Goal: Task Accomplishment & Management: Manage account settings

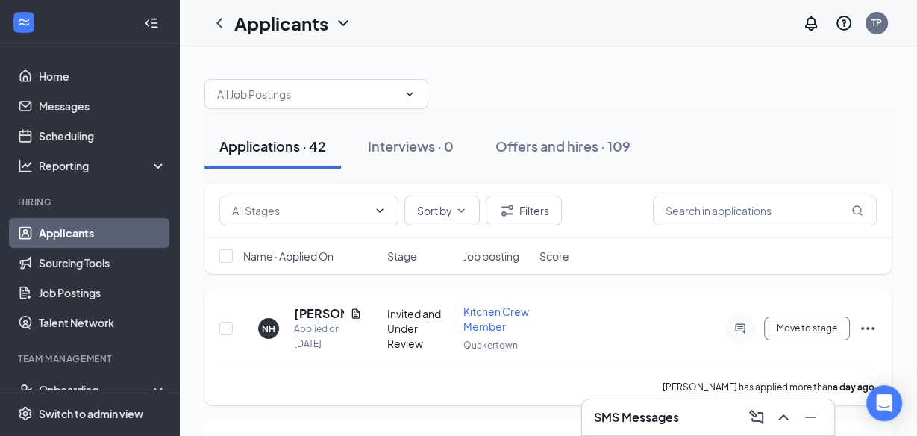
click at [322, 322] on div "Applied on [DATE]" at bounding box center [328, 337] width 68 height 30
click at [313, 314] on h5 "[PERSON_NAME]" at bounding box center [319, 313] width 50 height 16
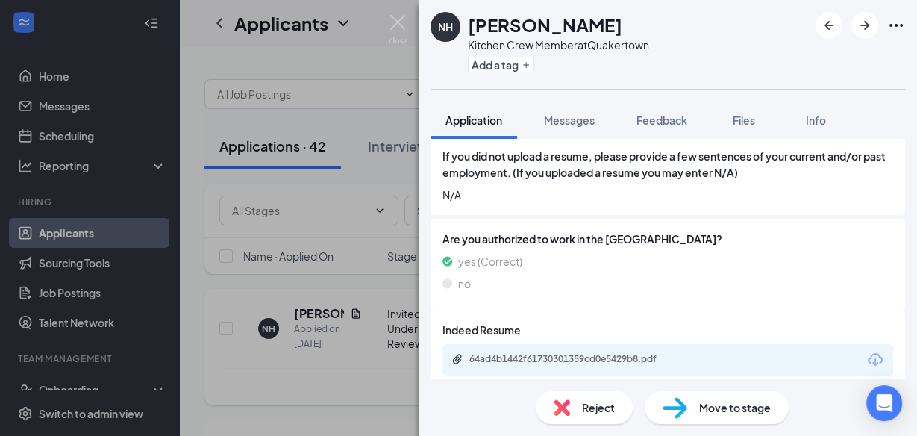
scroll to position [237, 0]
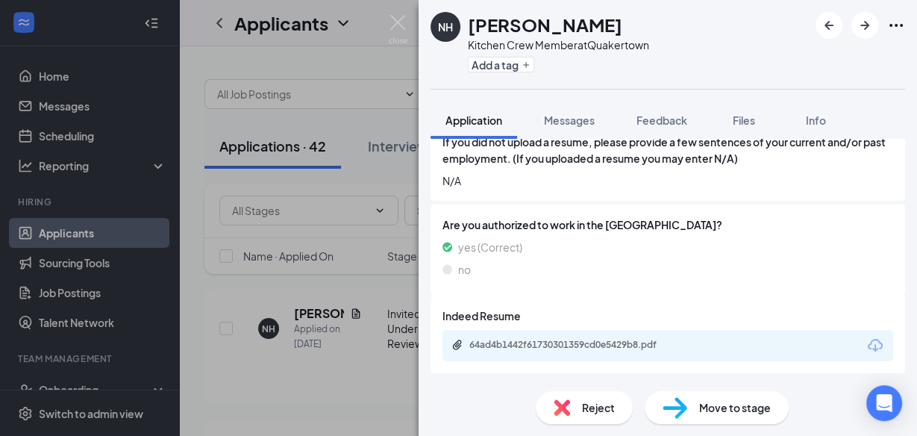
click at [704, 346] on div "64ad4b1442f61730301359cd0e5429b8.pdf" at bounding box center [667, 345] width 451 height 31
click at [663, 339] on div "64ad4b1442f61730301359cd0e5429b8.pdf" at bounding box center [573, 345] width 209 height 12
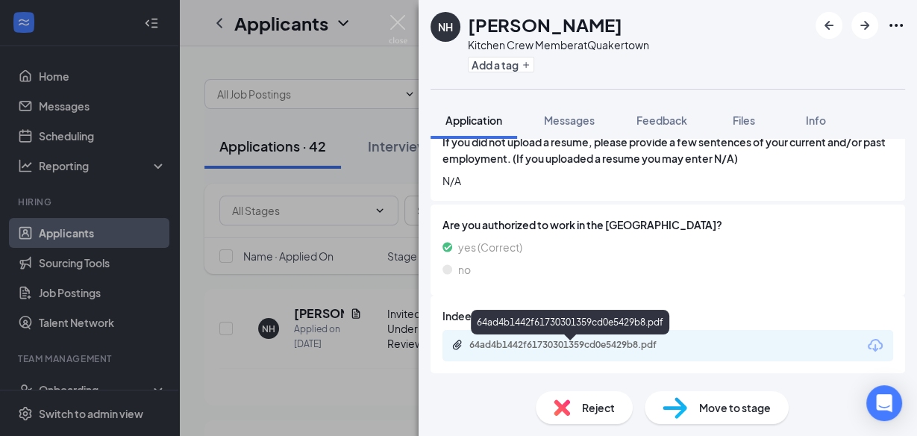
scroll to position [231, 0]
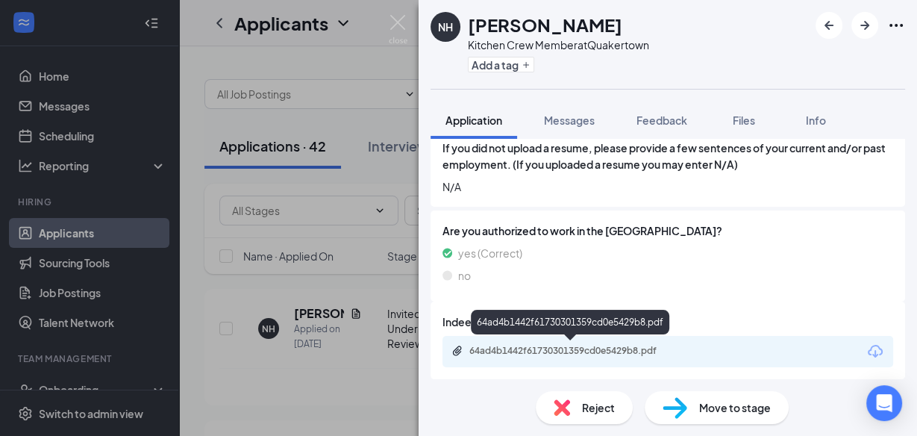
click at [586, 414] on span "Reject" at bounding box center [598, 407] width 33 height 16
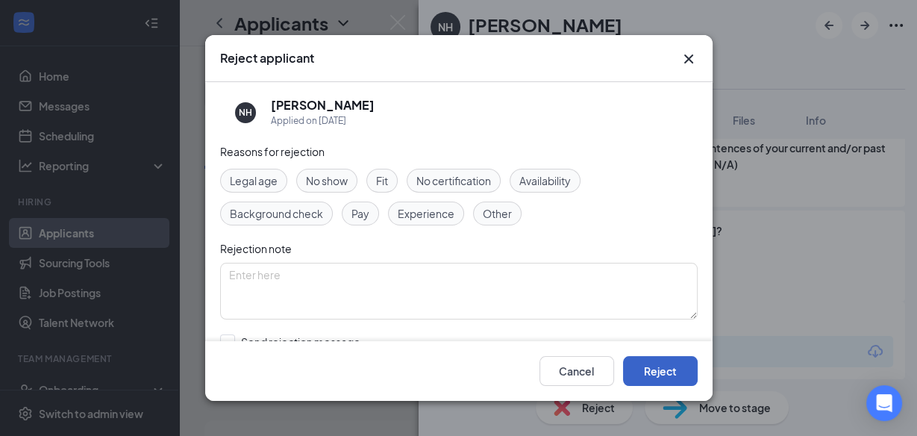
click at [650, 379] on button "Reject" at bounding box center [660, 371] width 75 height 30
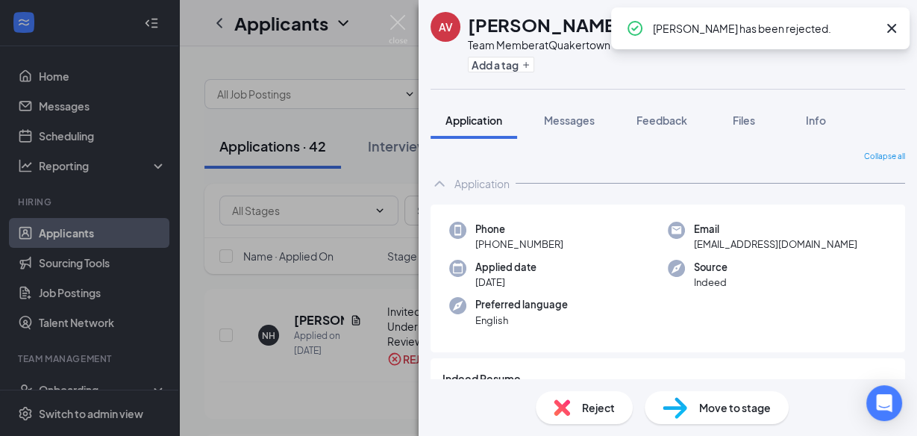
click at [398, 22] on img at bounding box center [398, 29] width 19 height 29
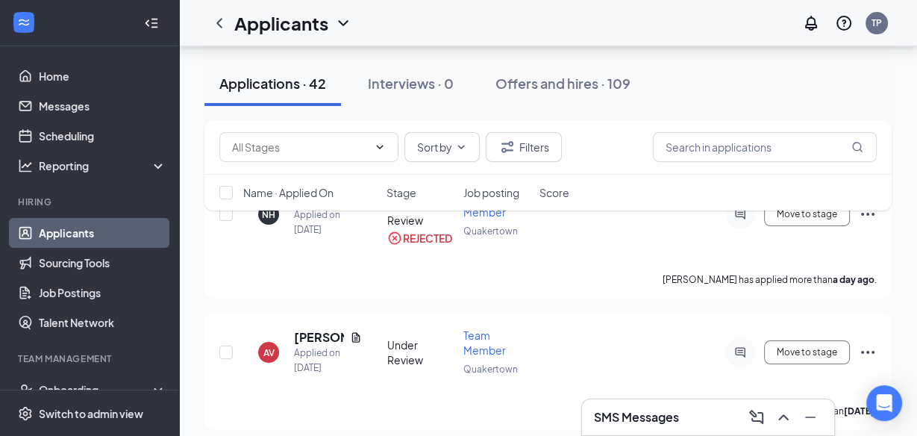
scroll to position [119, 0]
click at [316, 346] on div "Applied on [DATE]" at bounding box center [328, 361] width 68 height 30
click at [236, 78] on div "Applications · 41" at bounding box center [271, 83] width 104 height 19
